Goal: Information Seeking & Learning: Learn about a topic

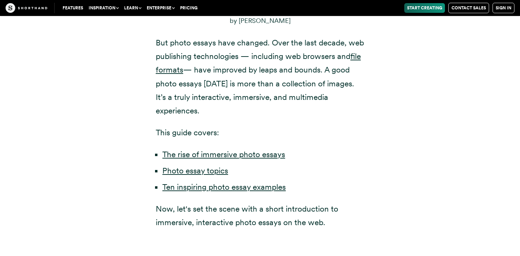
scroll to position [408, 0]
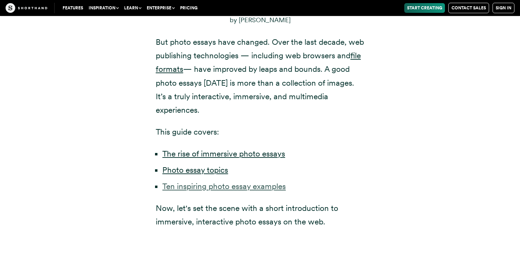
click at [235, 182] on link "Ten inspiring photo essay examples" at bounding box center [223, 187] width 123 height 10
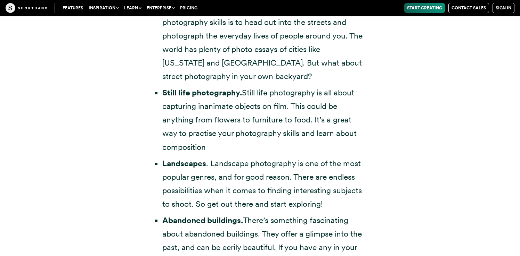
scroll to position [2134, 0]
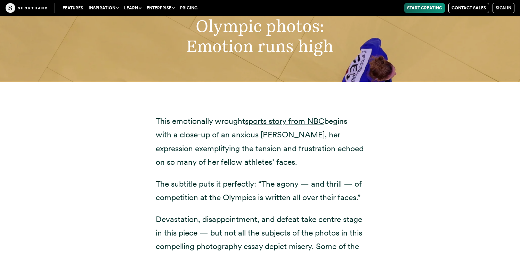
scroll to position [4134, 0]
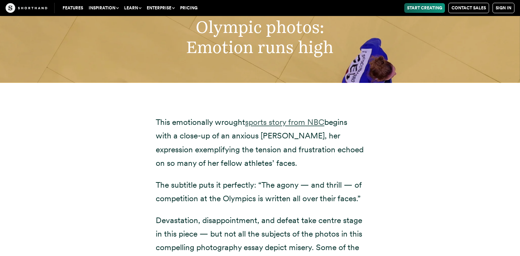
click at [275, 117] on link "sports story from NBC" at bounding box center [284, 122] width 79 height 10
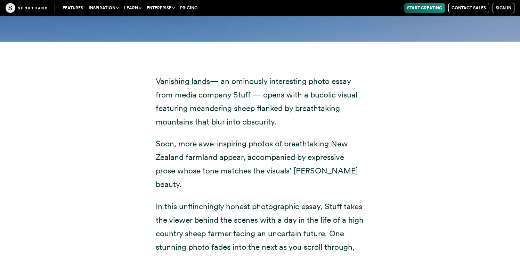
scroll to position [3316, 0]
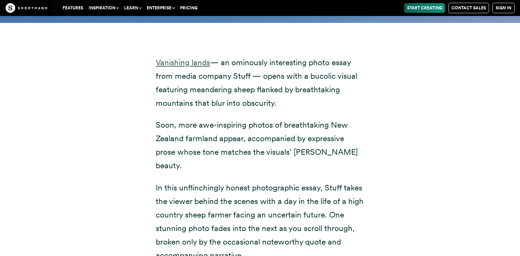
click at [182, 58] on link "Vanishing lands" at bounding box center [183, 63] width 54 height 10
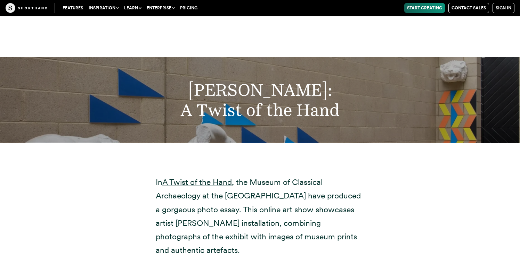
scroll to position [5126, 0]
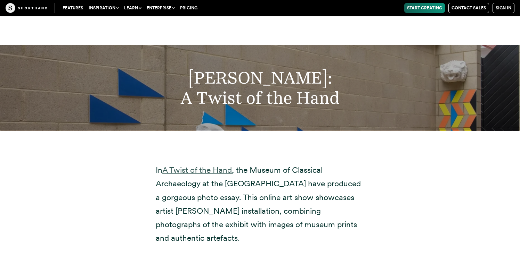
click at [212, 165] on link "A Twist of the Hand" at bounding box center [196, 170] width 69 height 10
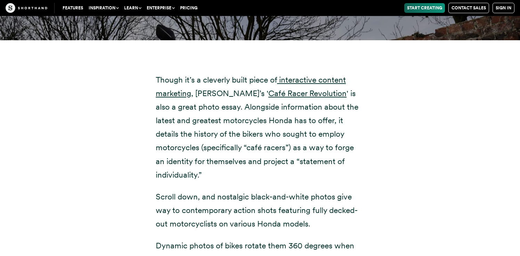
scroll to position [6198, 0]
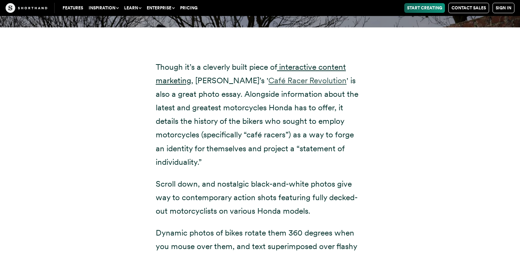
click at [271, 76] on link "Café Racer Revolution" at bounding box center [307, 81] width 78 height 10
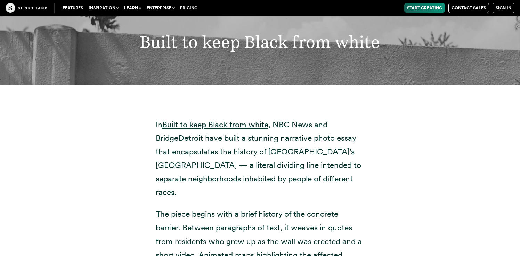
scroll to position [7179, 0]
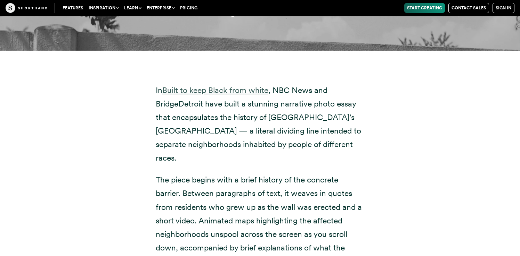
click at [242, 85] on link "Built to keep Black from white" at bounding box center [215, 90] width 106 height 10
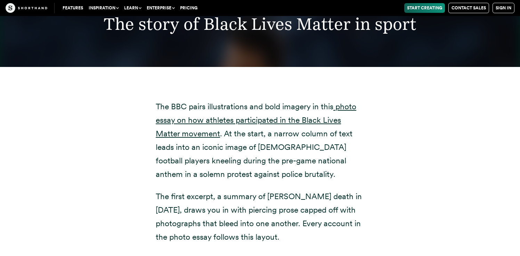
scroll to position [9081, 0]
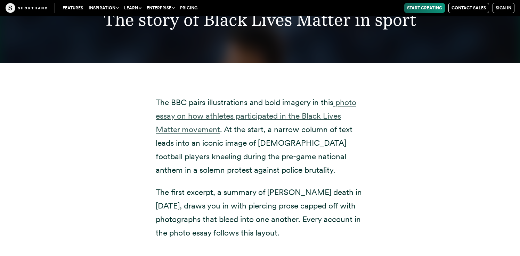
click at [274, 98] on link "photo essay on how athletes participated in the Black Lives Matter movement" at bounding box center [256, 116] width 200 height 37
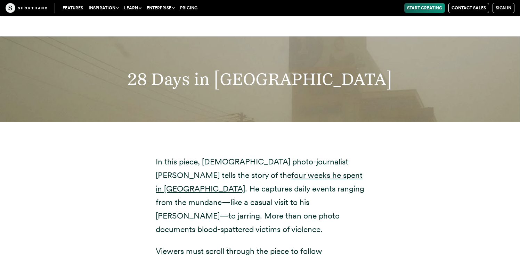
scroll to position [11009, 0]
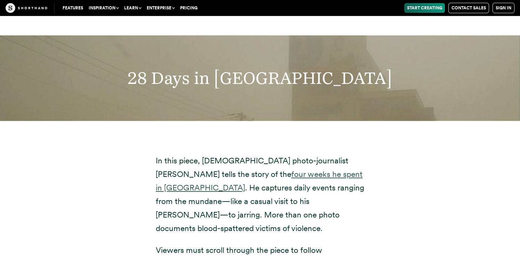
click at [249, 169] on link "four weeks he spent in [GEOGRAPHIC_DATA]" at bounding box center [259, 180] width 207 height 23
